Goal: Task Accomplishment & Management: Use online tool/utility

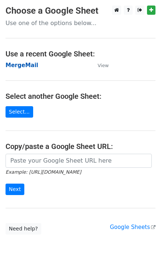
click at [24, 67] on strong "MergeMail" at bounding box center [22, 65] width 33 height 7
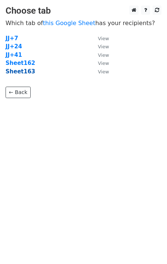
click at [25, 72] on strong "Sheet163" at bounding box center [21, 71] width 30 height 7
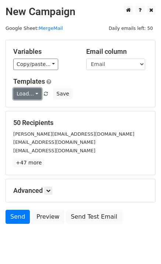
click at [27, 94] on link "Load..." at bounding box center [27, 93] width 28 height 11
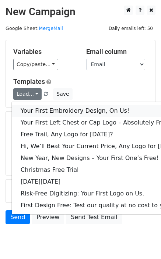
click at [62, 110] on link "Your First Embroidery Design, On Us!" at bounding box center [101, 111] width 178 height 12
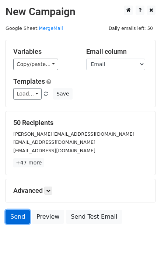
click at [24, 216] on link "Send" at bounding box center [18, 217] width 24 height 14
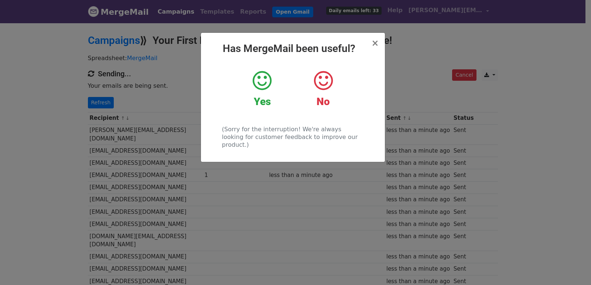
click at [113, 101] on div "× Has MergeMail been useful? Yes No (Sorry for the interruption! We're always l…" at bounding box center [295, 153] width 591 height 263
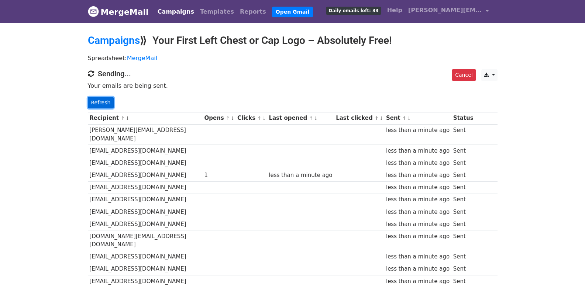
click at [93, 102] on link "Refresh" at bounding box center [101, 102] width 26 height 11
click at [100, 100] on link "Refresh" at bounding box center [101, 102] width 26 height 11
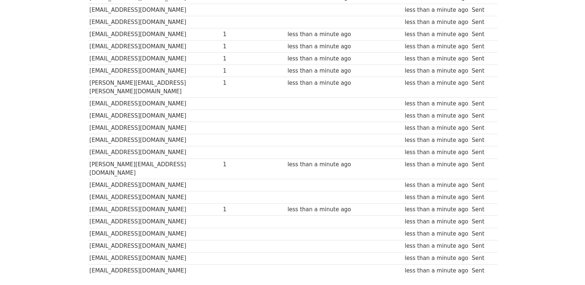
scroll to position [514, 0]
